Goal: Find specific page/section: Find specific page/section

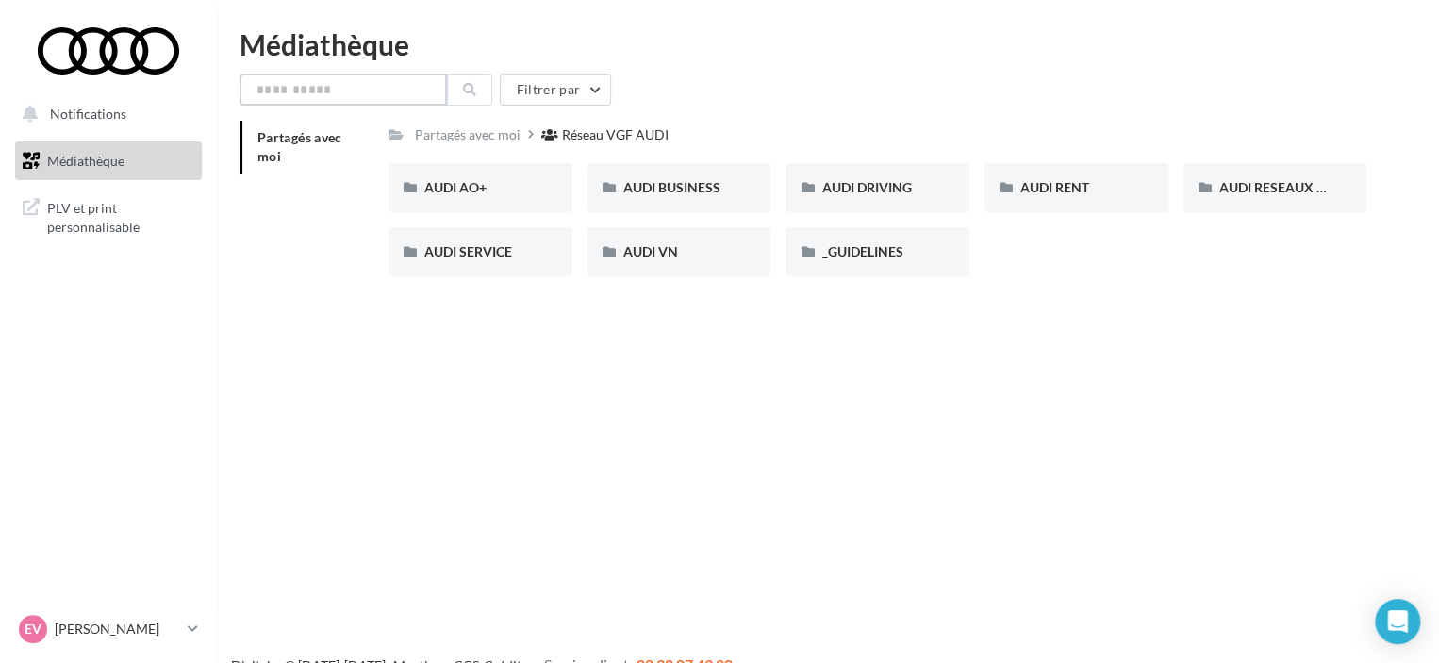
click at [317, 97] on input "text" at bounding box center [344, 90] width 208 height 32
type input "**********"
click at [468, 87] on icon at bounding box center [469, 89] width 13 height 13
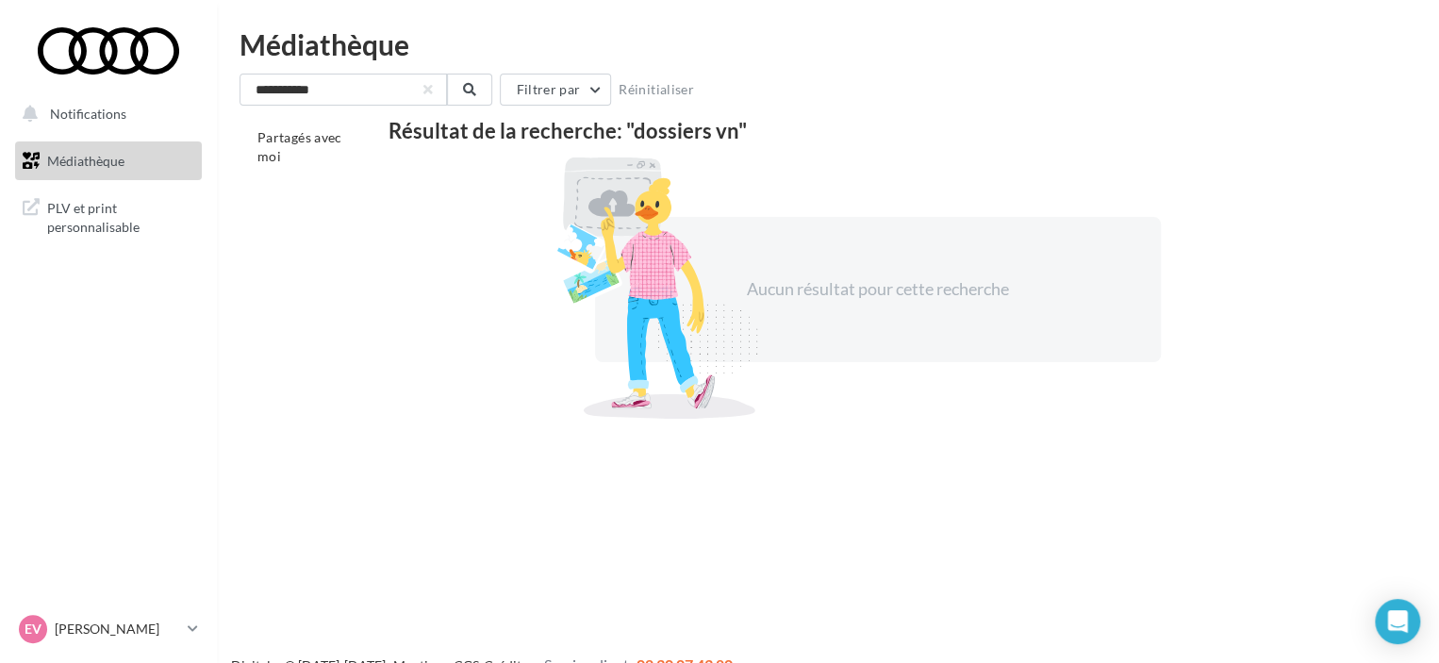
drag, startPoint x: 419, startPoint y: 374, endPoint x: 321, endPoint y: 312, distance: 115.7
click at [418, 373] on div "Aucun résultat pour cette recherche" at bounding box center [878, 290] width 978 height 266
click at [71, 227] on span "PLV et print personnalisable" at bounding box center [120, 215] width 147 height 41
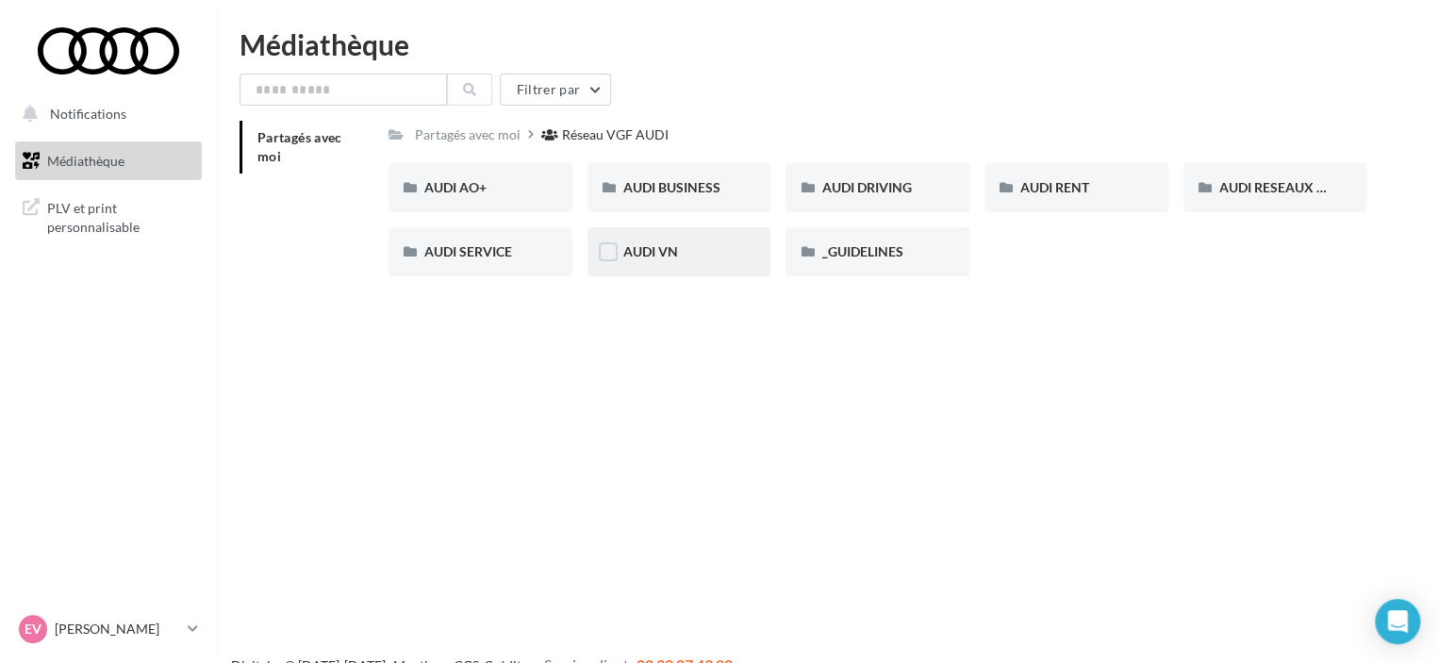
click at [678, 247] on div "AUDI VN" at bounding box center [679, 251] width 112 height 19
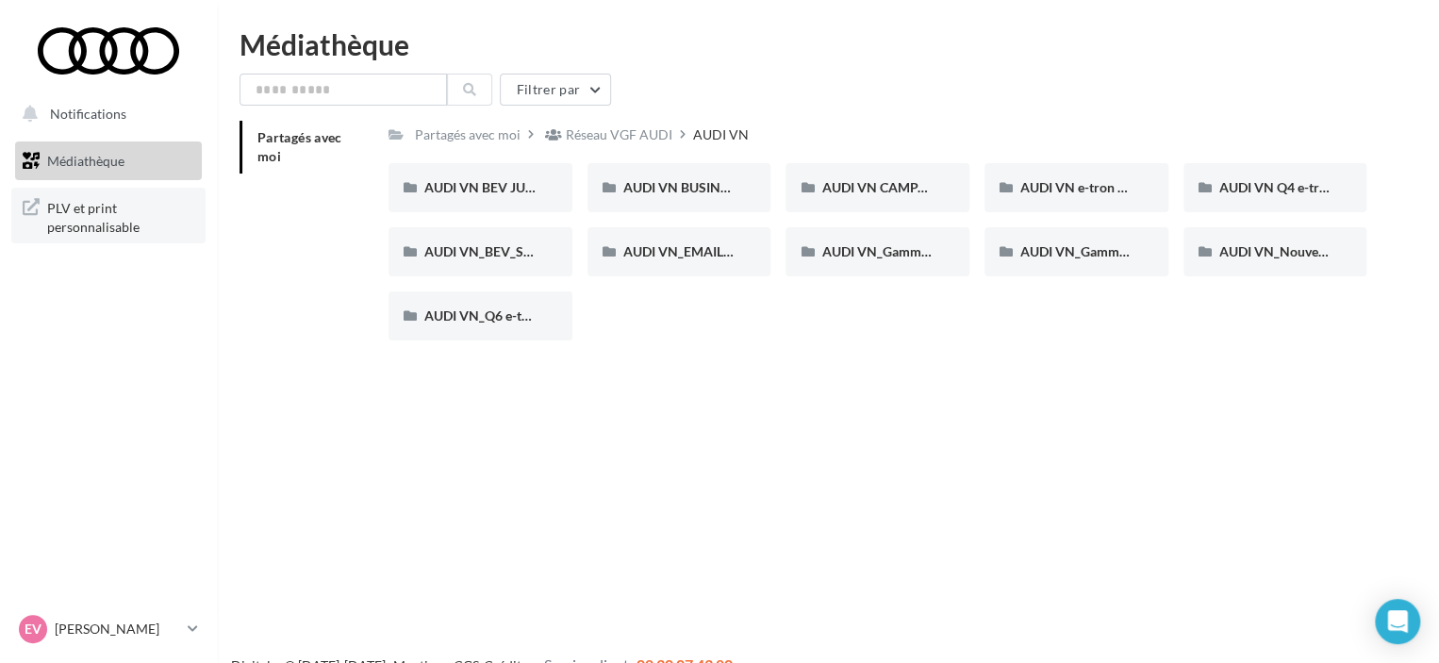
click at [142, 211] on span "PLV et print personnalisable" at bounding box center [120, 215] width 147 height 41
